Goal: Task Accomplishment & Management: Complete application form

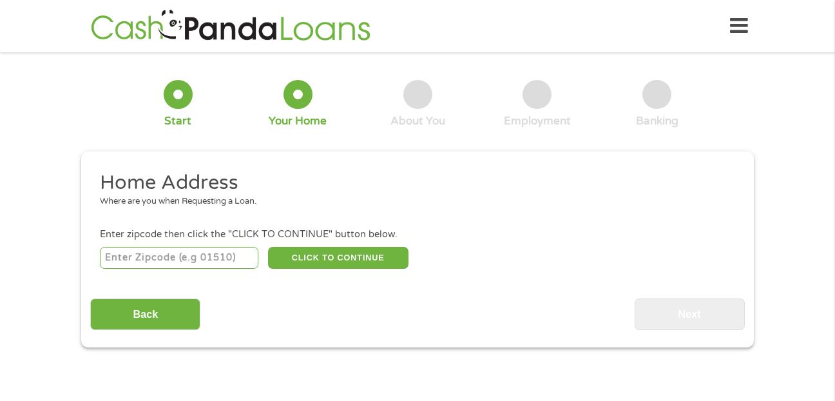
click at [106, 258] on input "number" at bounding box center [179, 258] width 159 height 22
type input "28655"
click at [320, 258] on button "CLICK TO CONTINUE" at bounding box center [338, 258] width 140 height 22
type input "28655"
type input "Morganton"
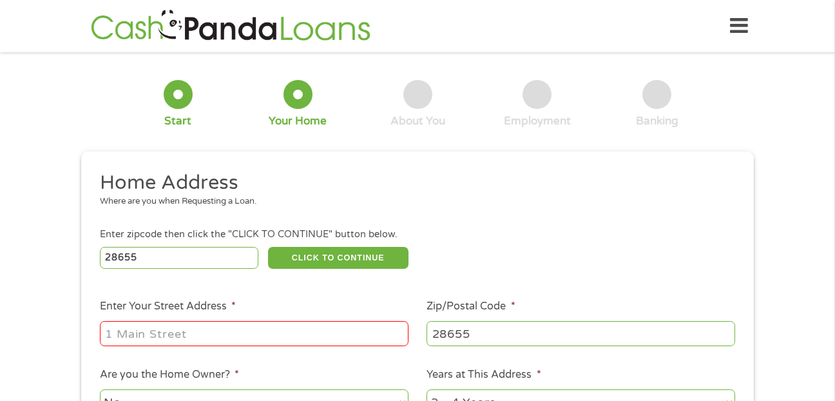
click at [168, 331] on input "Enter Your Street Address *" at bounding box center [254, 333] width 308 height 24
type input "[STREET_ADDRESS]"
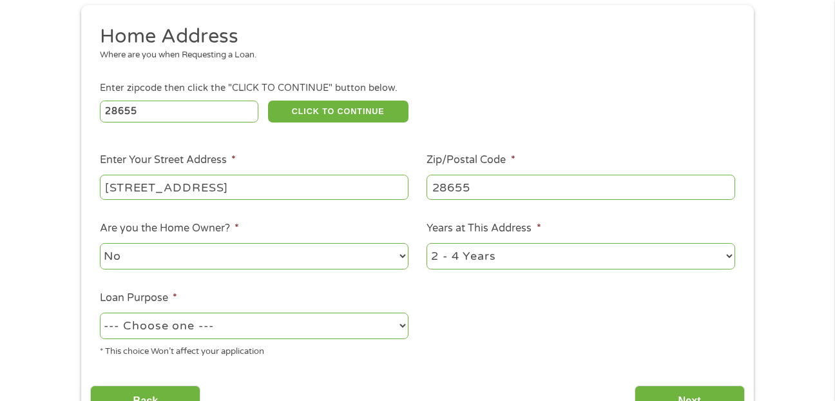
scroll to position [198, 0]
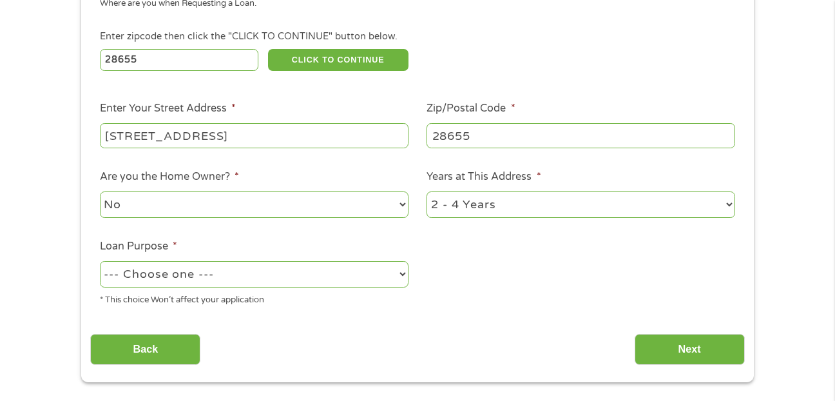
click at [404, 205] on select "No Yes" at bounding box center [254, 204] width 308 height 26
select select "yes"
click at [100, 191] on select "No Yes" at bounding box center [254, 204] width 308 height 26
click at [729, 203] on select "1 Year or less 1 - 2 Years 2 - 4 Years Over 4 Years" at bounding box center [580, 204] width 308 height 26
select select "60months"
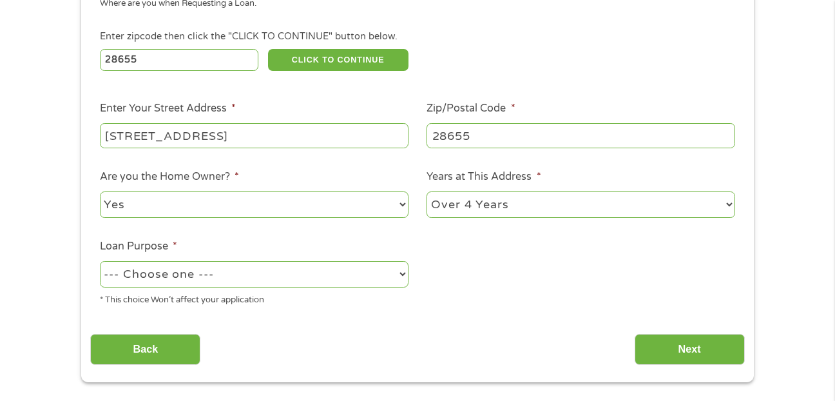
click at [426, 191] on select "1 Year or less 1 - 2 Years 2 - 4 Years Over 4 Years" at bounding box center [580, 204] width 308 height 26
click at [396, 284] on select "--- Choose one --- Pay Bills Debt Consolidation Home Improvement Major Purchase…" at bounding box center [254, 274] width 308 height 26
select select "other"
click at [100, 261] on select "--- Choose one --- Pay Bills Debt Consolidation Home Improvement Major Purchase…" at bounding box center [254, 274] width 308 height 26
click at [692, 347] on input "Next" at bounding box center [689, 350] width 110 height 32
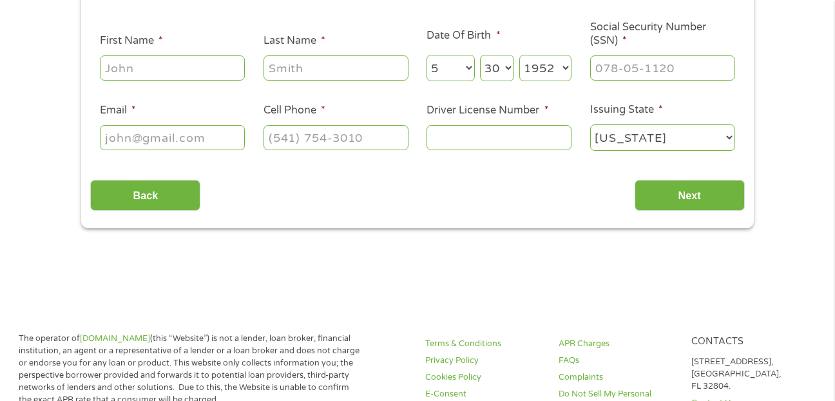
scroll to position [0, 0]
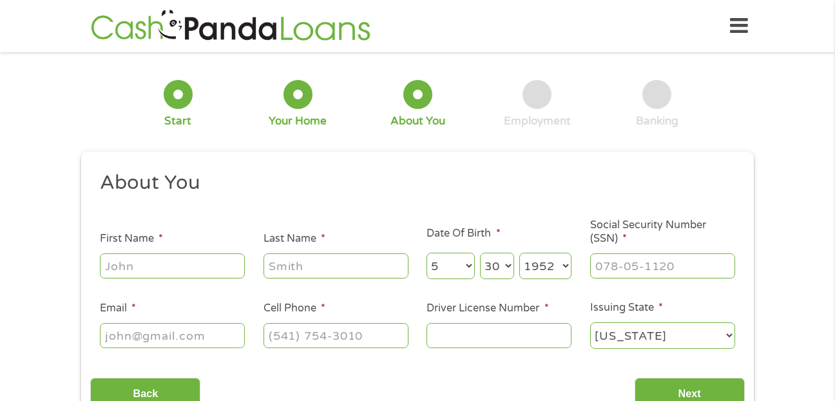
click at [172, 264] on input "First Name *" at bounding box center [172, 265] width 145 height 24
type input "[PERSON_NAME]"
type input "[EMAIL_ADDRESS][DOMAIN_NAME]"
type input "2392200804"
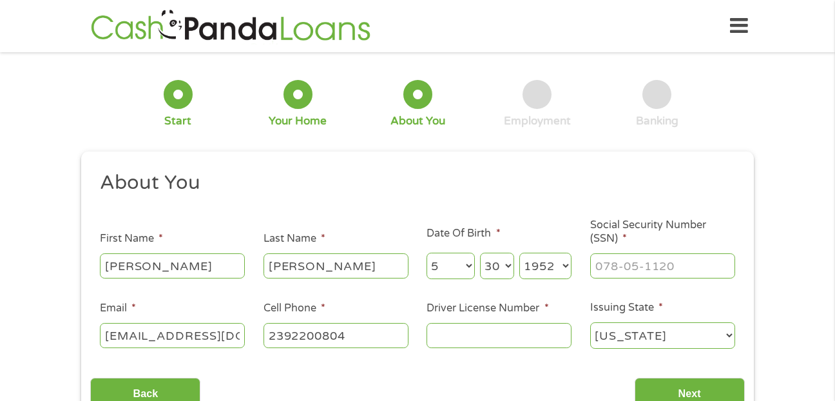
select select "[US_STATE]"
type input "[PHONE_NUMBER]"
click at [620, 259] on input "___-__-____" at bounding box center [662, 265] width 145 height 24
type input "304-60-2153"
click at [449, 337] on input "Driver License Number *" at bounding box center [498, 335] width 145 height 24
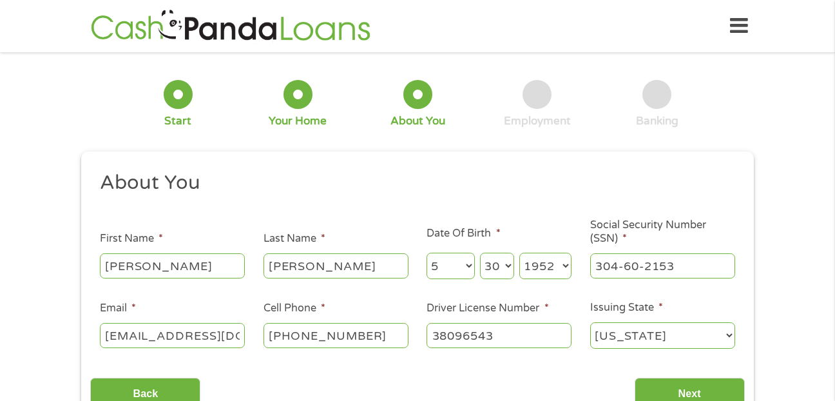
type input "38096543"
click at [727, 335] on select "[US_STATE] [US_STATE] [US_STATE] [US_STATE] [US_STATE] [US_STATE] [US_STATE] [U…" at bounding box center [662, 335] width 145 height 26
select select "[US_STATE]"
click at [590, 322] on select "[US_STATE] [US_STATE] [US_STATE] [US_STATE] [US_STATE] [US_STATE] [US_STATE] [U…" at bounding box center [662, 335] width 145 height 26
click at [708, 388] on input "Next" at bounding box center [689, 393] width 110 height 32
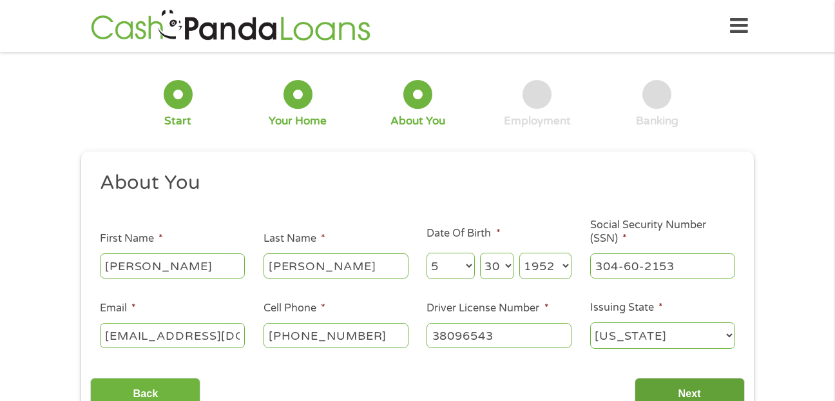
scroll to position [5, 5]
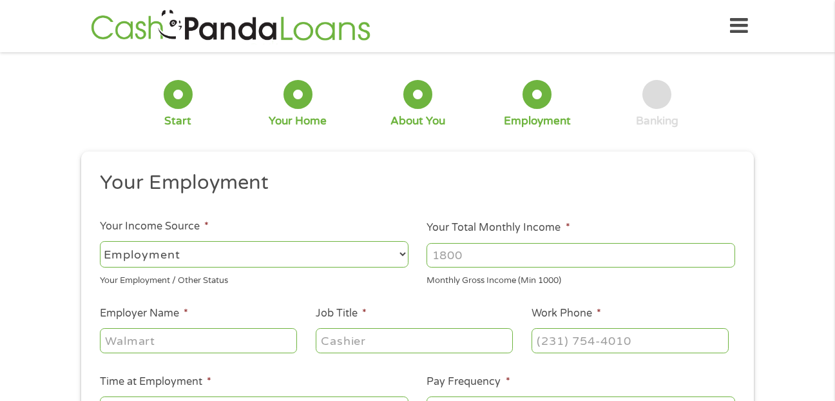
click at [402, 254] on select "--- Choose one --- Employment [DEMOGRAPHIC_DATA] Benefits" at bounding box center [254, 254] width 308 height 26
select select "benefits"
click at [100, 241] on select "--- Choose one --- Employment [DEMOGRAPHIC_DATA] Benefits" at bounding box center [254, 254] width 308 height 26
type input "Other"
type input "[PHONE_NUMBER]"
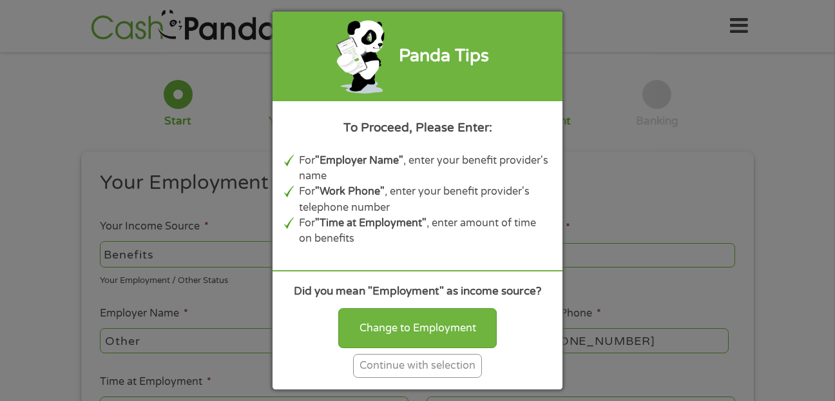
click at [158, 256] on div "Panda Tips To Proceed, Please Enter: For "Employer Name" , enter your benefit p…" at bounding box center [417, 200] width 835 height 401
click at [459, 367] on div "Continue with selection" at bounding box center [417, 366] width 129 height 24
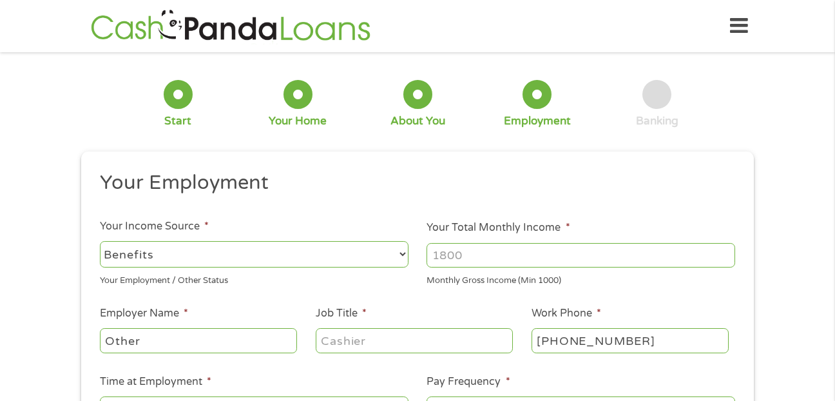
click at [146, 343] on input "Other" at bounding box center [198, 340] width 197 height 24
type input "O"
type input "Retired"
click at [354, 343] on input "Job Title *" at bounding box center [414, 340] width 197 height 24
type input "Retired CPA"
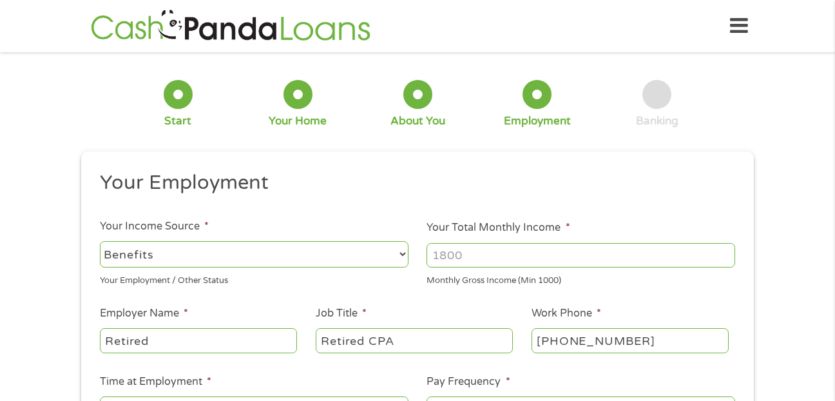
click at [471, 260] on input "Your Total Monthly Income *" at bounding box center [580, 255] width 308 height 24
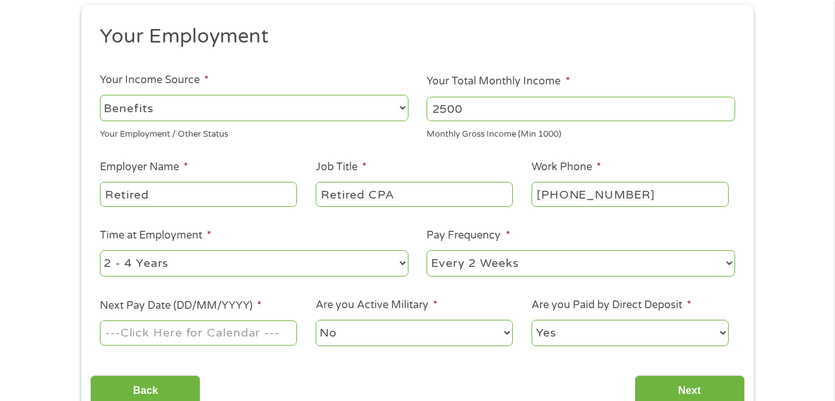
scroll to position [267, 0]
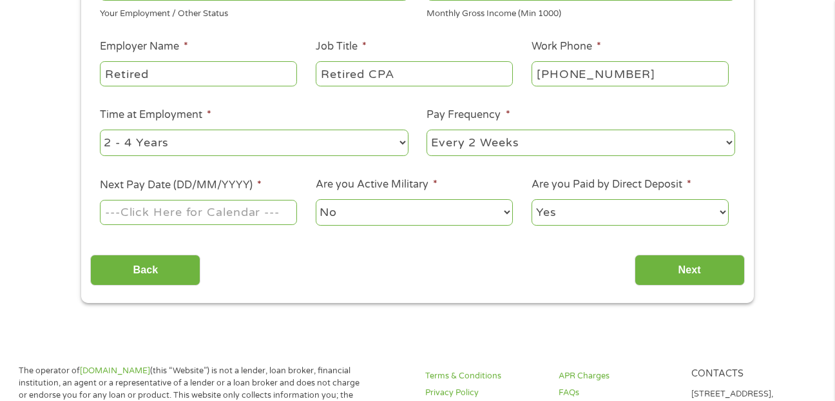
type input "2500"
click at [403, 142] on select "--- Choose one --- 1 Year or less 1 - 2 Years 2 - 4 Years Over 4 Years" at bounding box center [254, 142] width 308 height 26
select select "60months"
click at [100, 129] on select "--- Choose one --- 1 Year or less 1 - 2 Years 2 - 4 Years Over 4 Years" at bounding box center [254, 142] width 308 height 26
click at [728, 144] on select "--- Choose one --- Every 2 Weeks Every Week Monthly Semi-Monthly" at bounding box center [580, 142] width 308 height 26
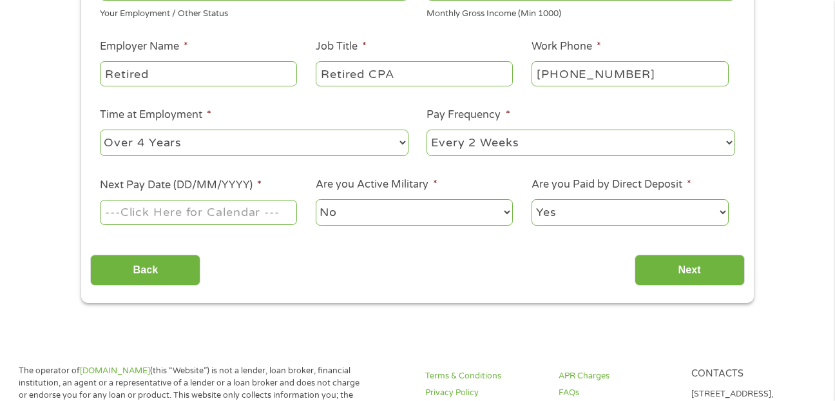
select select "monthly"
click at [426, 129] on select "--- Choose one --- Every 2 Weeks Every Week Monthly Semi-Monthly" at bounding box center [580, 142] width 308 height 26
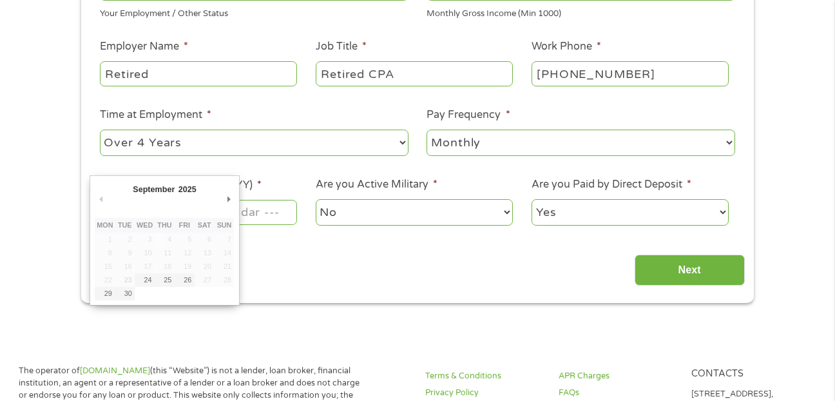
click at [269, 214] on input "Next Pay Date (DD/MM/YYYY) *" at bounding box center [198, 212] width 197 height 24
type input "[DATE]"
click at [264, 205] on input "[DATE]" at bounding box center [198, 212] width 197 height 24
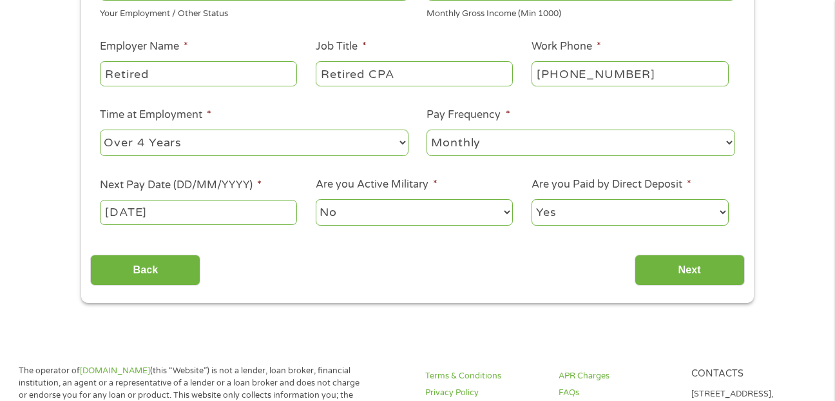
click at [187, 213] on input "[DATE]" at bounding box center [198, 212] width 197 height 24
click at [699, 270] on input "Next" at bounding box center [689, 270] width 110 height 32
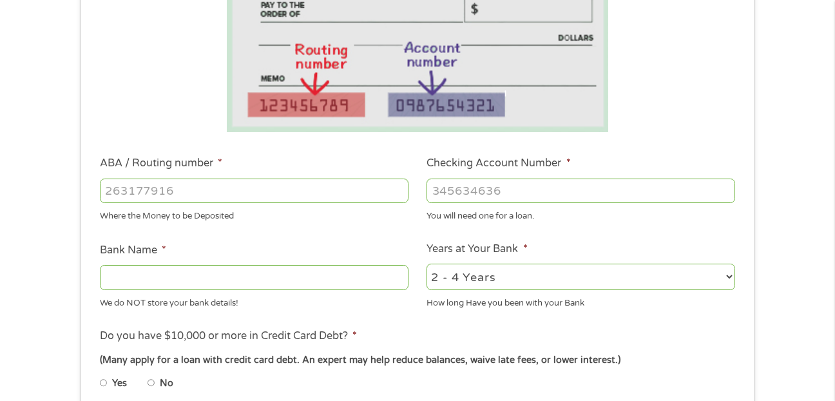
scroll to position [276, 0]
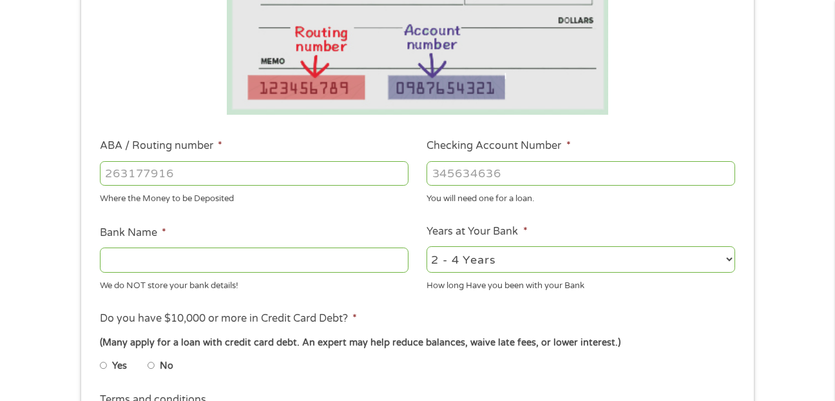
click at [123, 175] on input "ABA / Routing number *" at bounding box center [254, 173] width 308 height 24
type input "063107513"
type input "[PERSON_NAME] FARGO BANK"
type input "063107513"
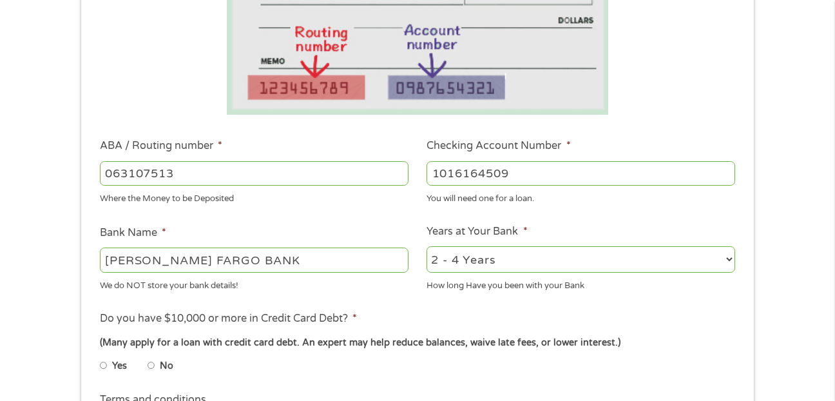
type input "1016164509"
click at [730, 260] on select "2 - 4 Years 6 - 12 Months 1 - 2 Years Over 4 Years" at bounding box center [580, 259] width 308 height 26
select select "60months"
click at [426, 246] on select "2 - 4 Years 6 - 12 Months 1 - 2 Years Over 4 Years" at bounding box center [580, 259] width 308 height 26
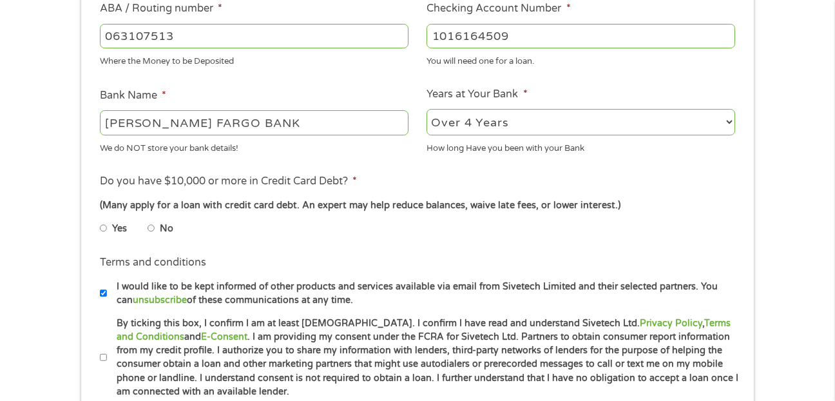
scroll to position [439, 0]
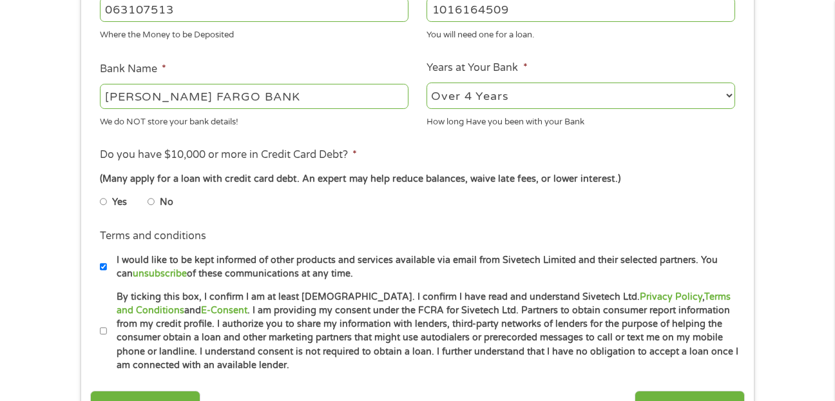
click at [151, 201] on input "No" at bounding box center [151, 201] width 8 height 21
radio input "true"
click at [103, 330] on input "By ticking this box, I confirm I am at least [DEMOGRAPHIC_DATA]. I confirm I ha…" at bounding box center [104, 331] width 8 height 21
checkbox input "true"
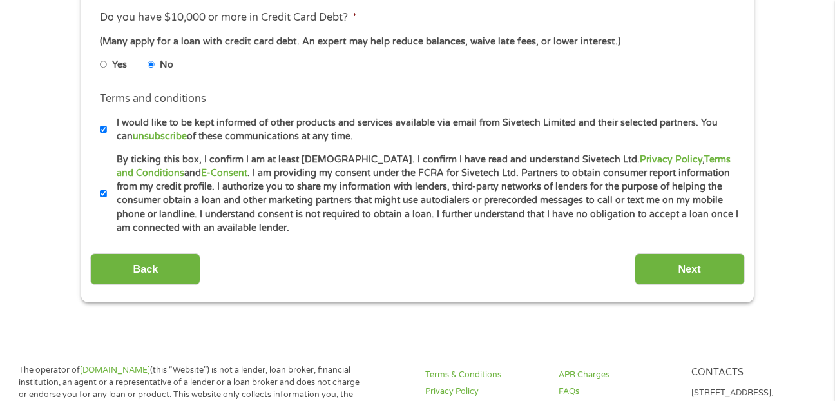
scroll to position [602, 0]
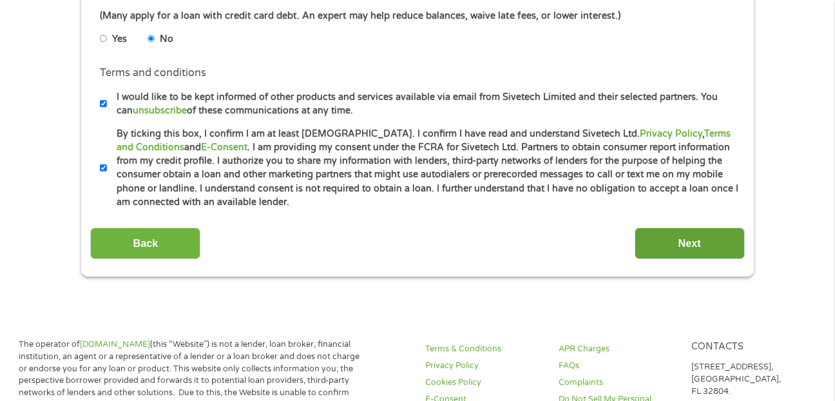
click at [714, 237] on input "Next" at bounding box center [689, 243] width 110 height 32
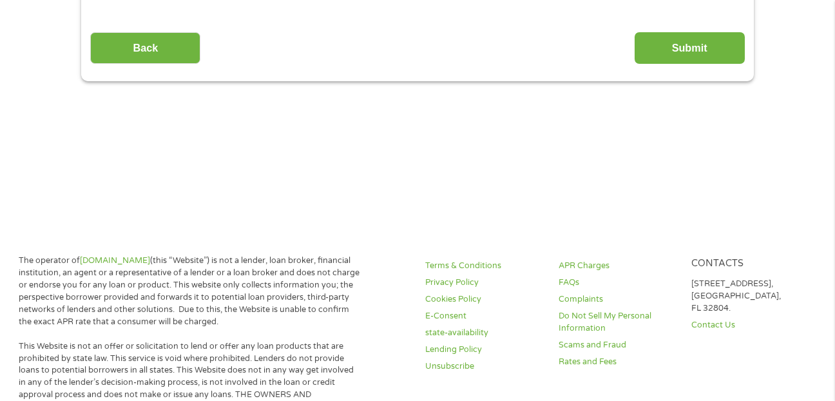
scroll to position [0, 0]
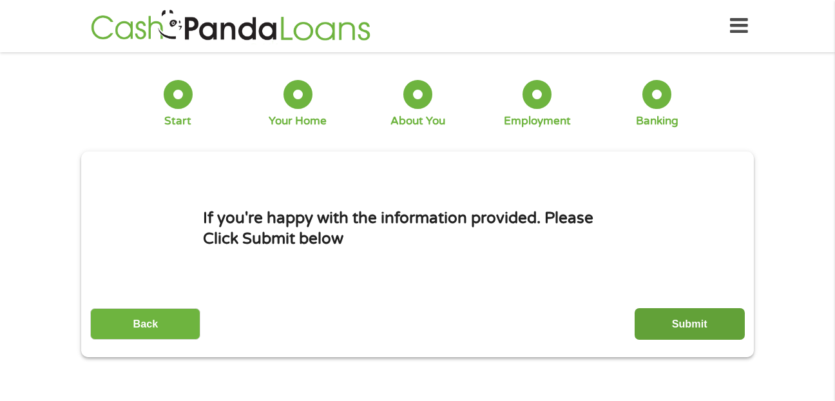
click at [688, 321] on input "Submit" at bounding box center [689, 324] width 110 height 32
